Goal: Task Accomplishment & Management: Manage account settings

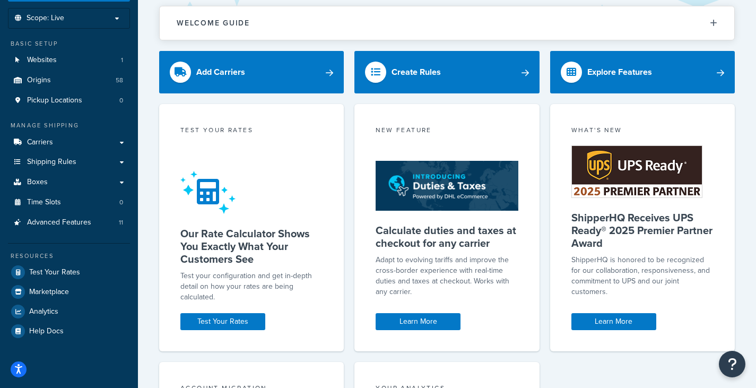
scroll to position [106, 0]
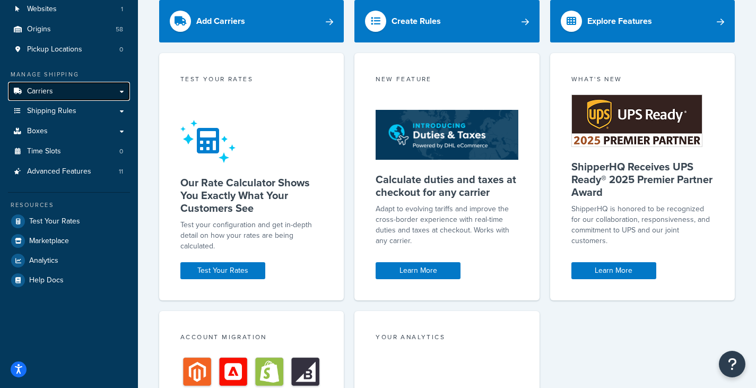
click at [86, 94] on link "Carriers" at bounding box center [69, 92] width 122 height 20
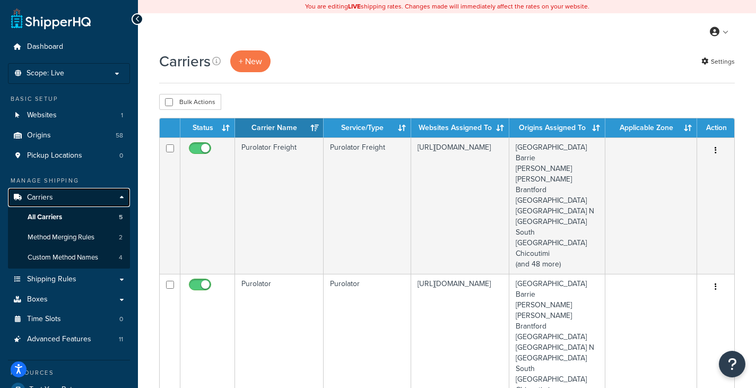
click at [118, 197] on link "Carriers" at bounding box center [69, 198] width 122 height 20
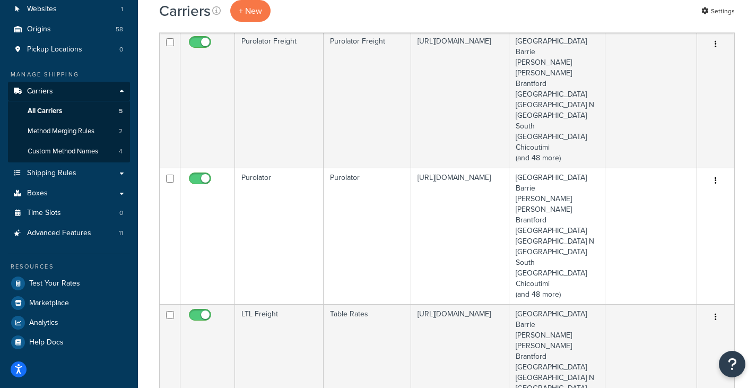
scroll to position [318, 0]
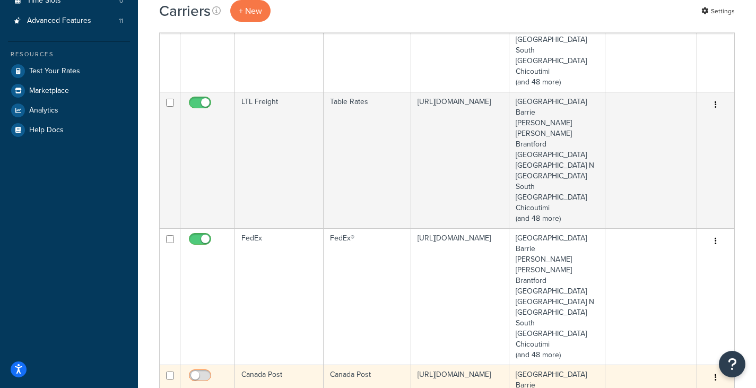
click at [208, 372] on input "checkbox" at bounding box center [201, 378] width 29 height 13
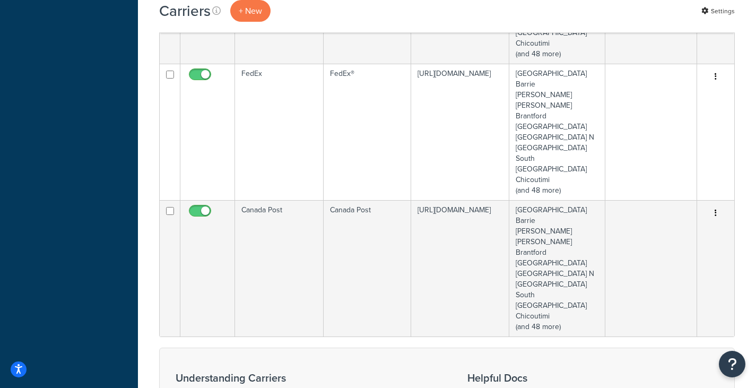
scroll to position [531, 0]
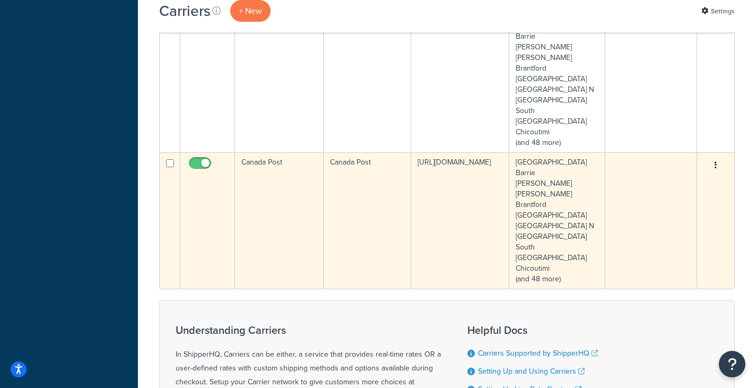
click at [206, 159] on input "checkbox" at bounding box center [201, 165] width 29 height 13
checkbox input "false"
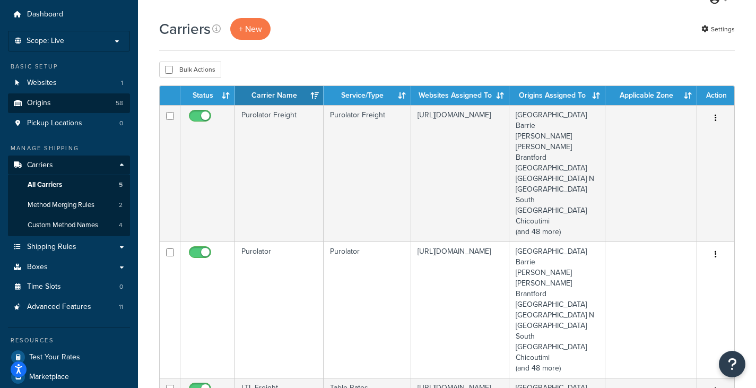
scroll to position [0, 0]
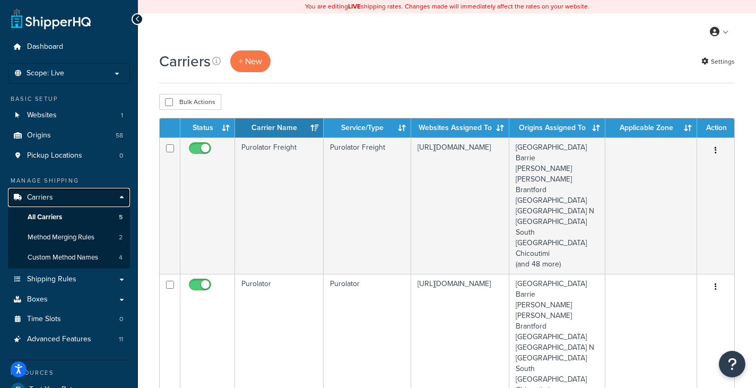
click at [123, 199] on link "Carriers" at bounding box center [69, 198] width 122 height 20
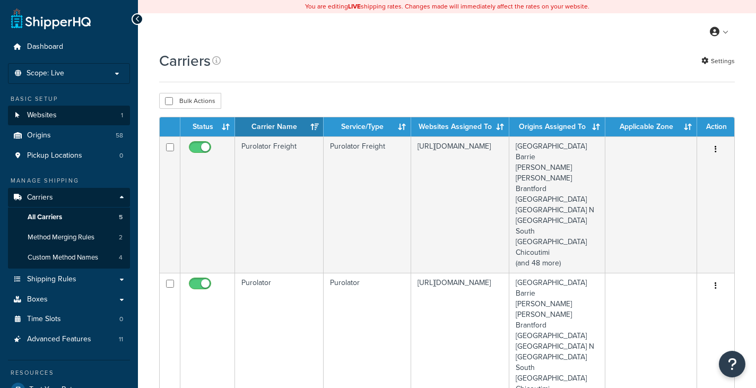
click at [79, 117] on link "Websites 1" at bounding box center [69, 116] width 122 height 20
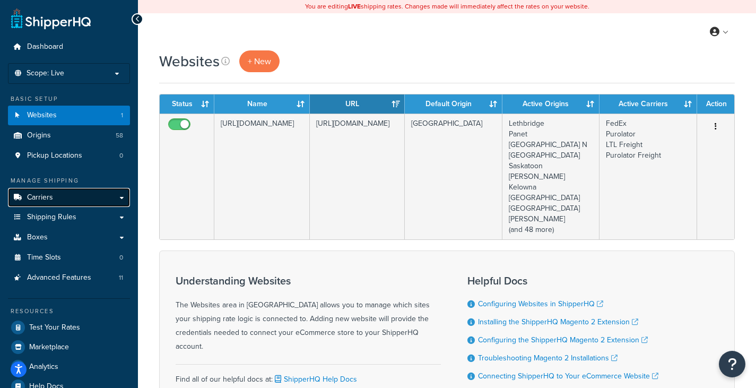
click at [91, 200] on link "Carriers" at bounding box center [69, 198] width 122 height 20
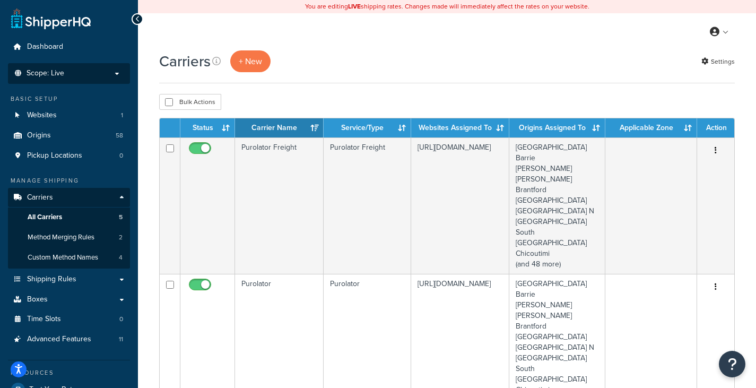
click at [117, 71] on p "Scope: Live" at bounding box center [69, 73] width 113 height 9
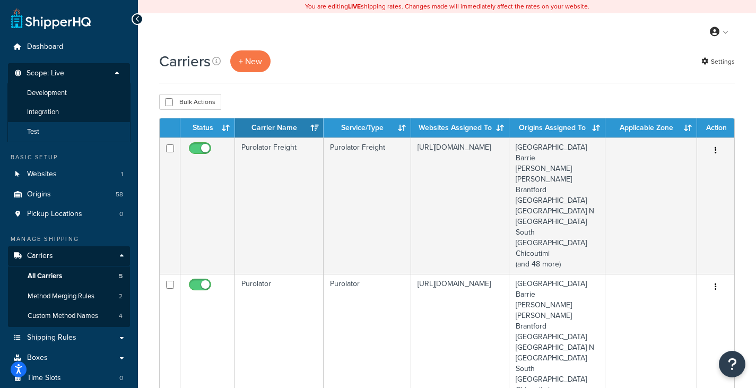
click at [93, 132] on li "Test" at bounding box center [68, 132] width 123 height 20
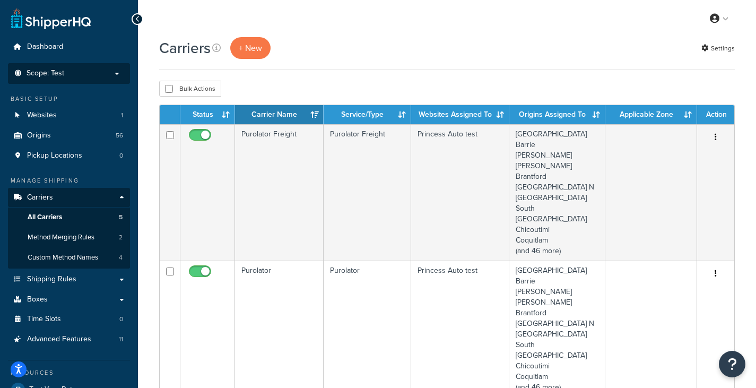
click at [116, 74] on p "Scope: Test" at bounding box center [69, 73] width 113 height 9
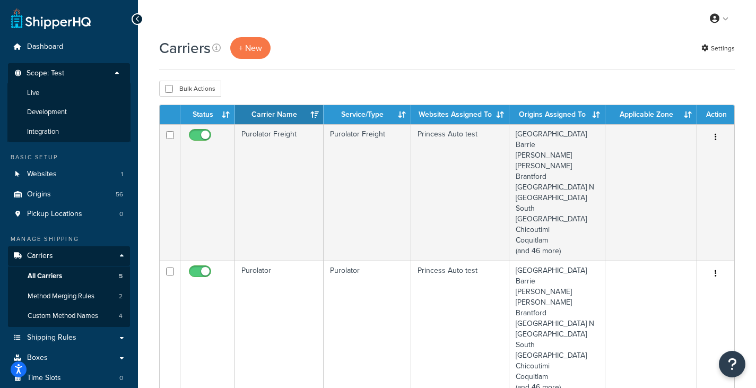
click at [116, 74] on p "Scope: Test" at bounding box center [69, 76] width 113 height 14
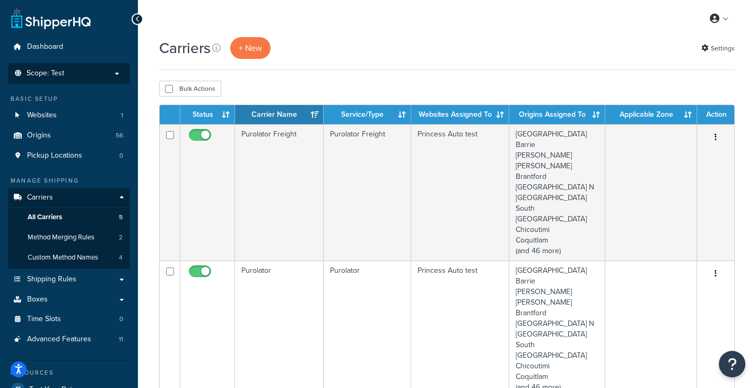
click at [96, 76] on p "Scope: Test" at bounding box center [69, 73] width 113 height 9
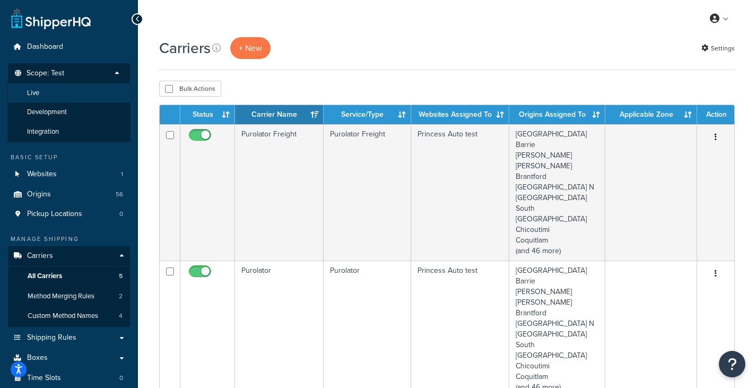
click at [82, 95] on li "Live" at bounding box center [68, 93] width 123 height 20
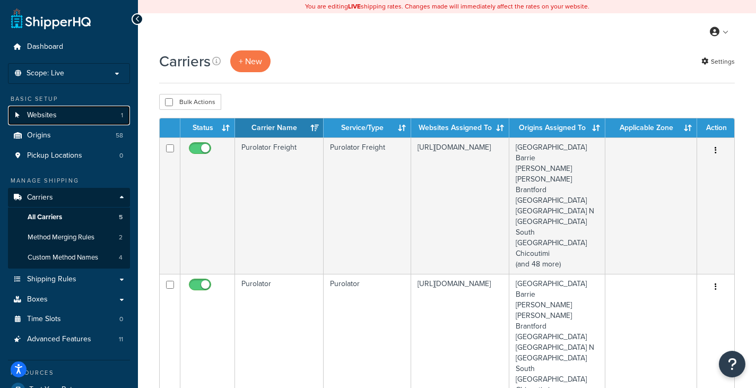
click at [79, 111] on link "Websites 1" at bounding box center [69, 116] width 122 height 20
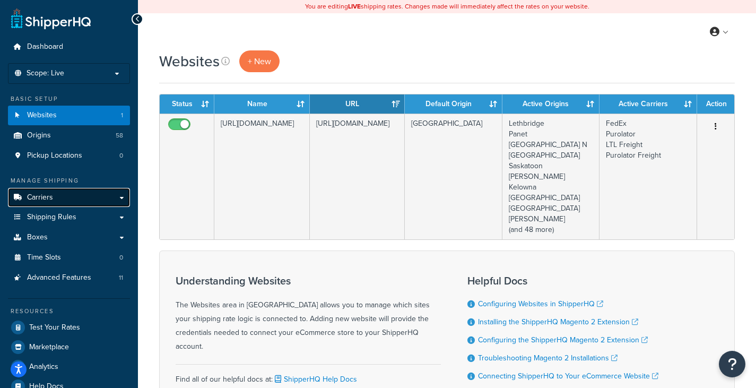
click at [63, 197] on link "Carriers" at bounding box center [69, 198] width 122 height 20
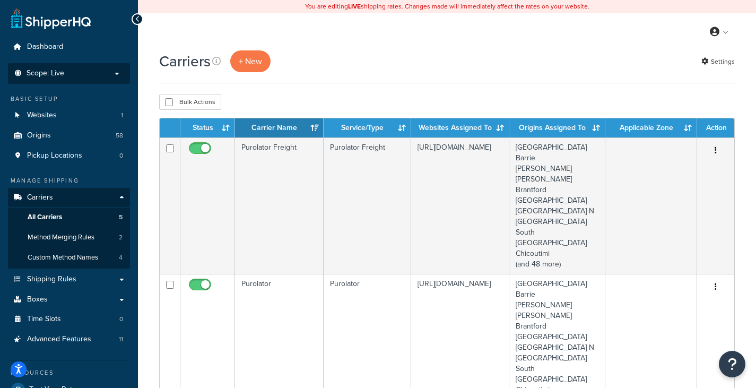
click at [117, 70] on p "Scope: Live" at bounding box center [69, 73] width 113 height 9
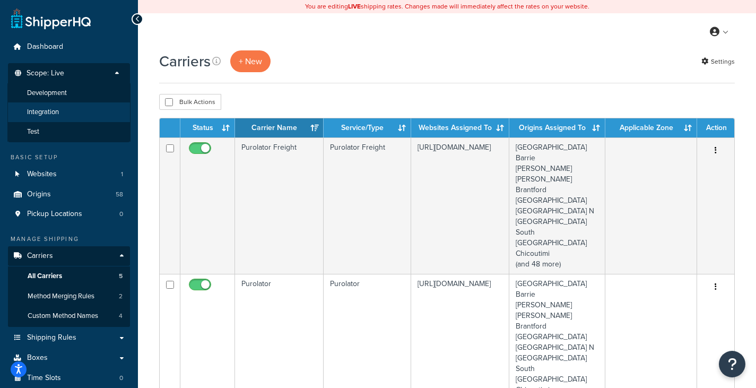
click at [67, 122] on li "Integration" at bounding box center [68, 112] width 123 height 20
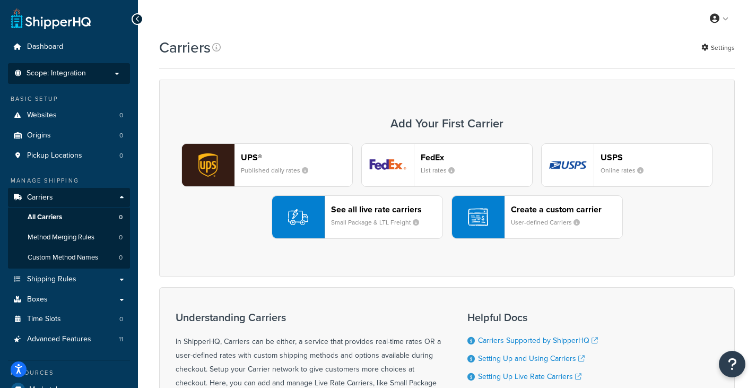
click at [101, 77] on p "Scope: Integration" at bounding box center [69, 73] width 113 height 9
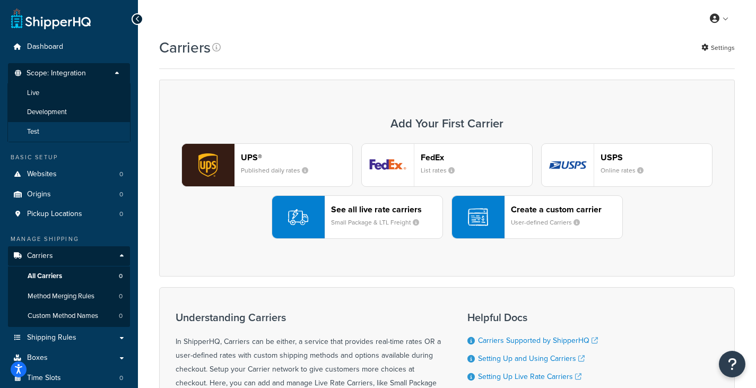
click at [99, 134] on li "Test" at bounding box center [68, 132] width 123 height 20
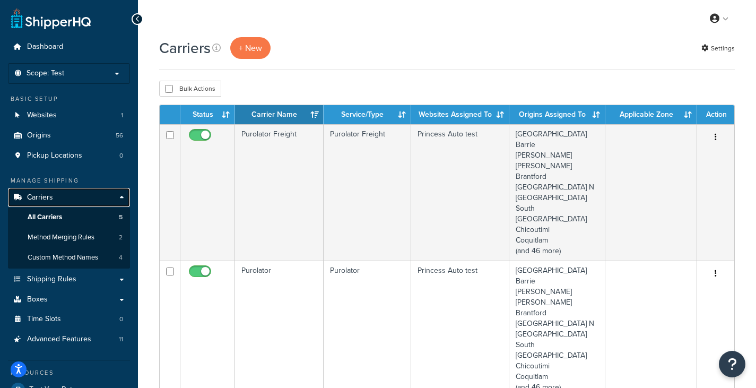
click at [65, 195] on link "Carriers" at bounding box center [69, 198] width 122 height 20
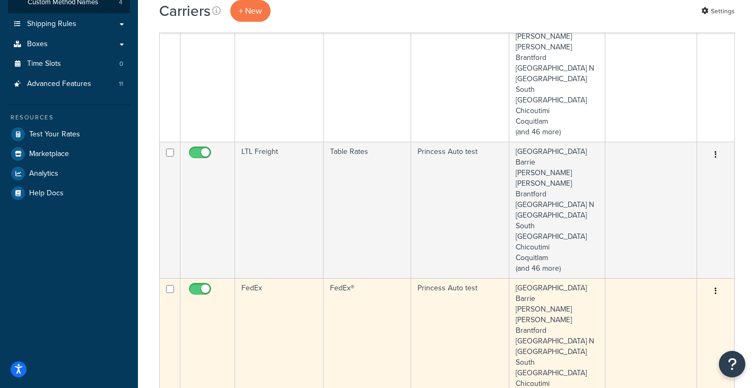
scroll to position [318, 0]
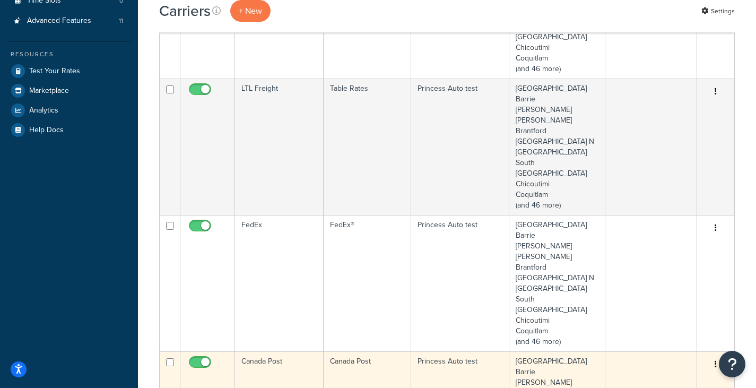
click at [207, 358] on input "checkbox" at bounding box center [201, 364] width 29 height 13
checkbox input "false"
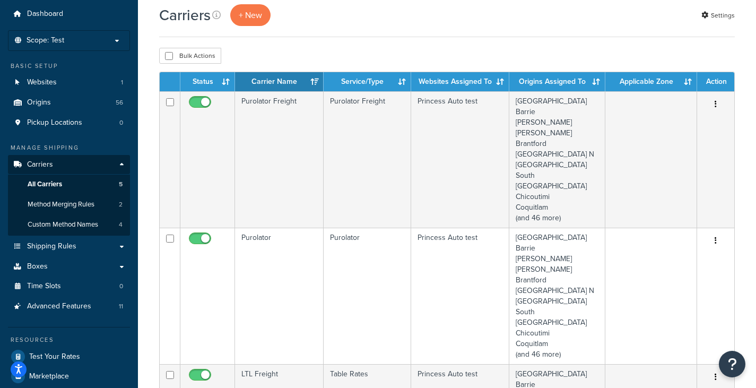
scroll to position [0, 0]
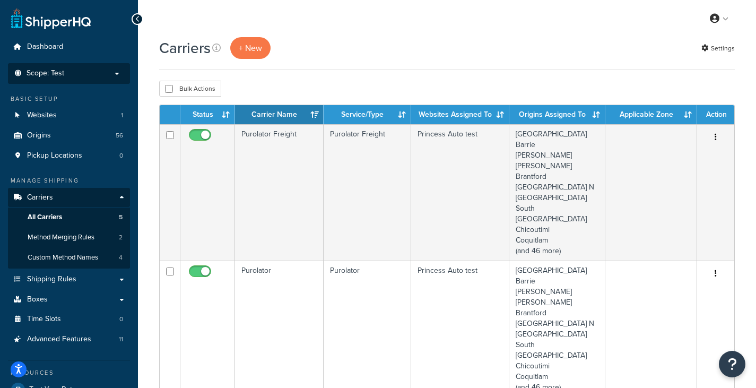
click at [98, 79] on li "Scope: Test Live Development Integration" at bounding box center [69, 73] width 122 height 21
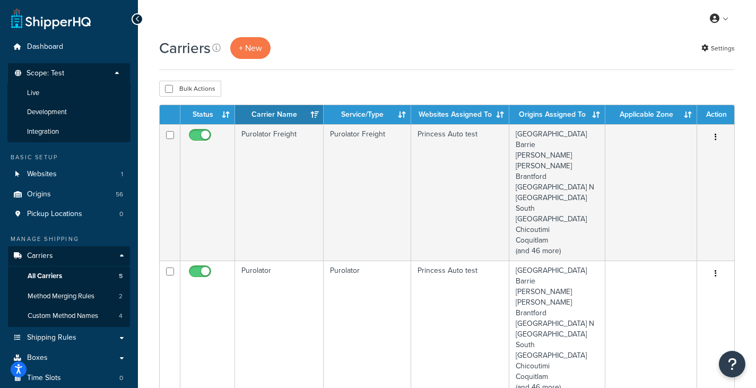
click at [100, 76] on p "Scope: Test" at bounding box center [69, 76] width 113 height 14
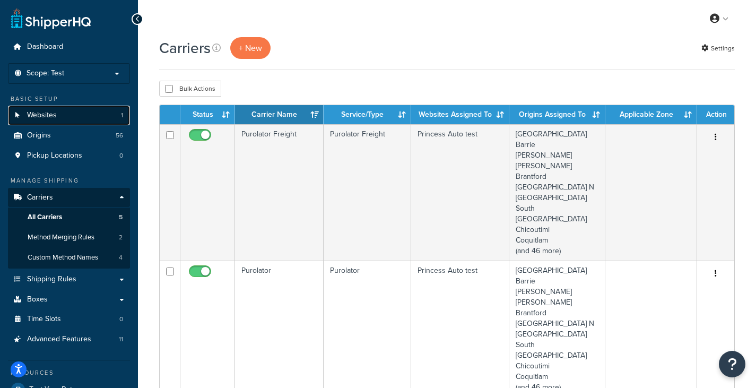
click at [45, 117] on span "Websites" at bounding box center [42, 115] width 30 height 9
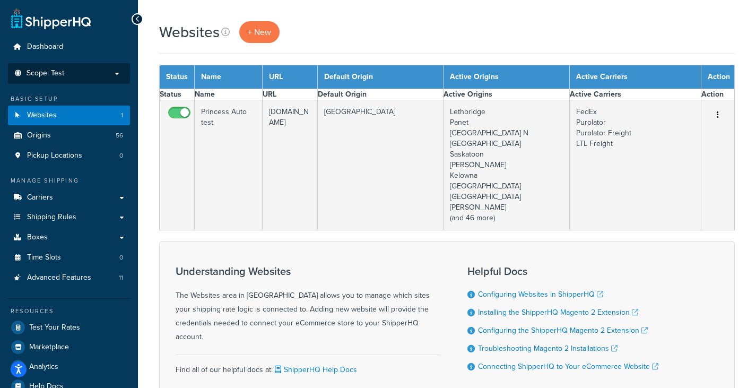
click at [110, 72] on p "Scope: Test" at bounding box center [69, 73] width 113 height 9
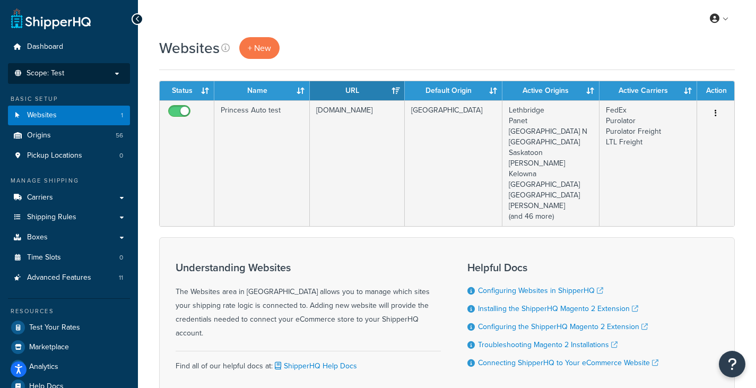
click at [119, 73] on p "Scope: Test" at bounding box center [69, 73] width 113 height 9
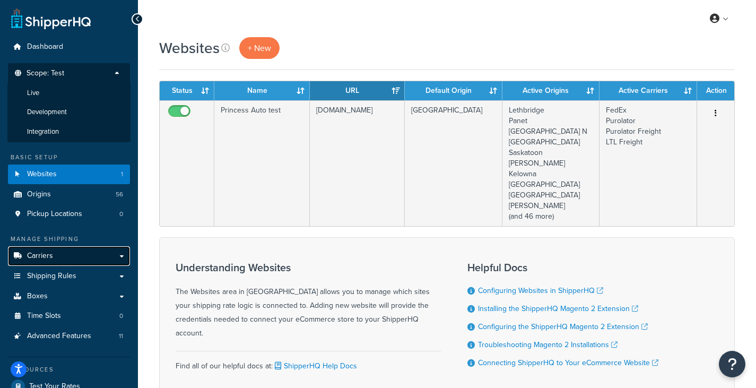
click at [54, 260] on link "Carriers" at bounding box center [69, 256] width 122 height 20
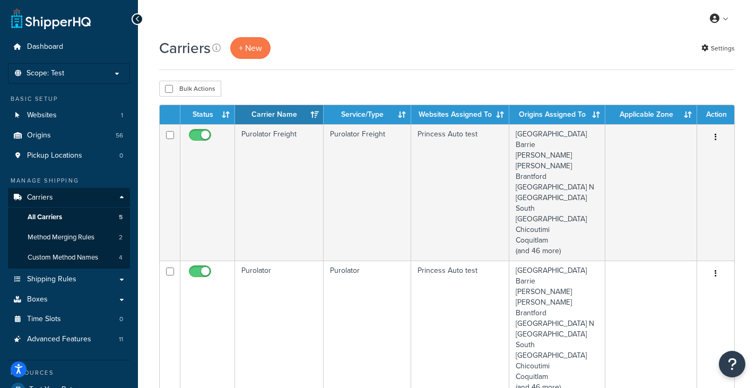
click at [209, 116] on th "Status" at bounding box center [207, 114] width 55 height 19
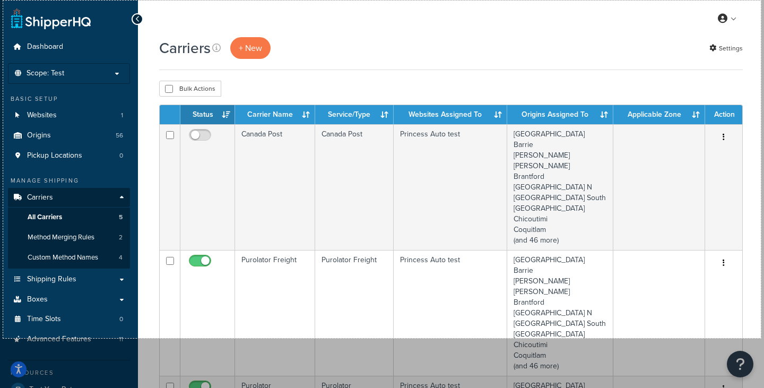
drag, startPoint x: 3, startPoint y: 1, endPoint x: 761, endPoint y: 338, distance: 829.7
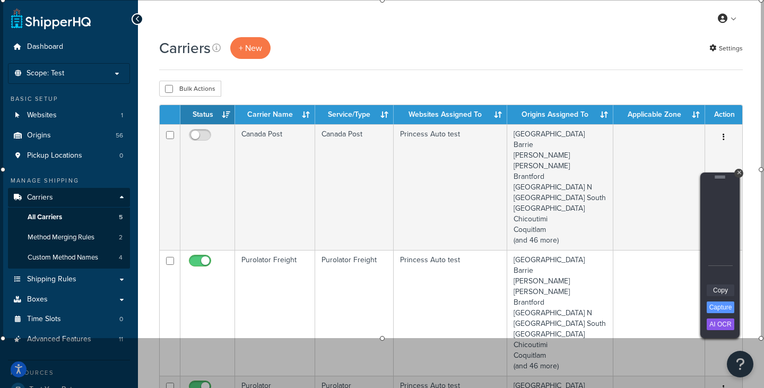
click at [715, 292] on link "Copy" at bounding box center [721, 290] width 28 height 12
